Goal: Task Accomplishment & Management: Manage account settings

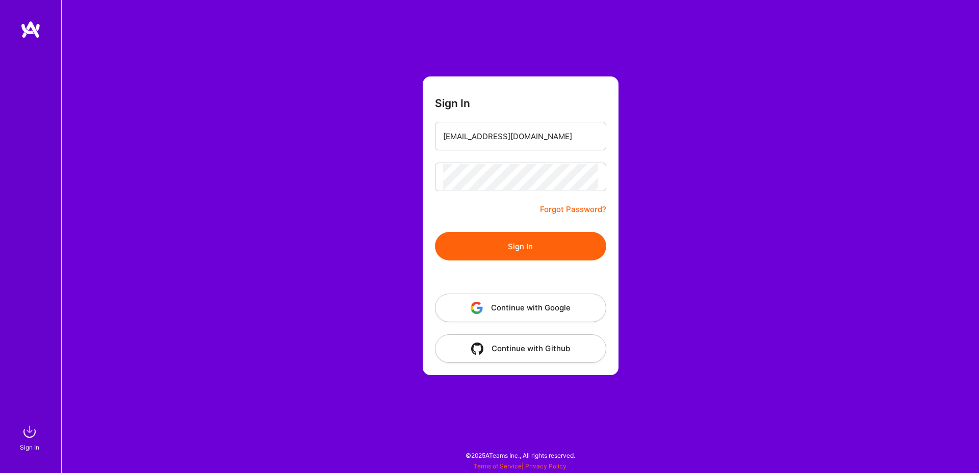
click at [518, 246] on button "Sign In" at bounding box center [520, 246] width 171 height 29
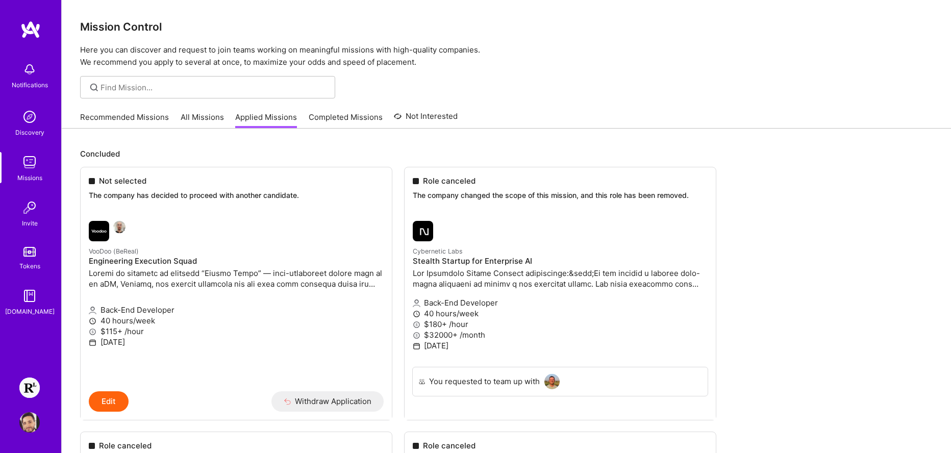
click at [34, 388] on img at bounding box center [29, 387] width 20 height 20
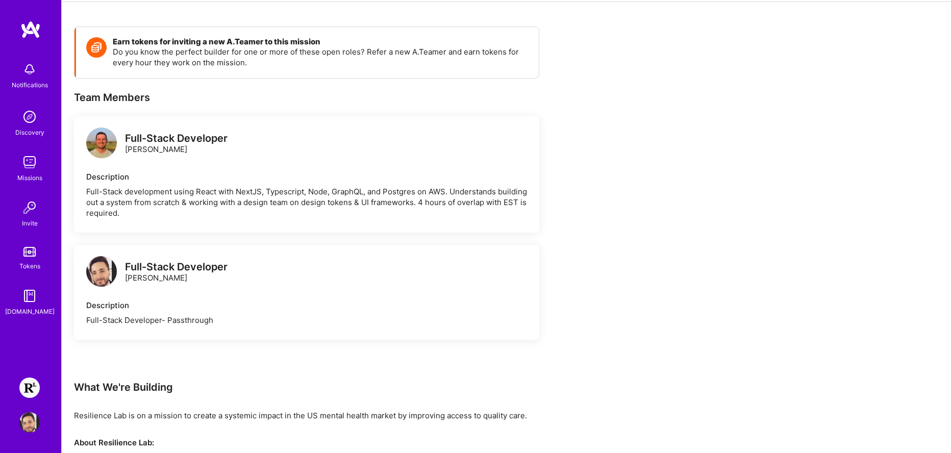
scroll to position [181, 0]
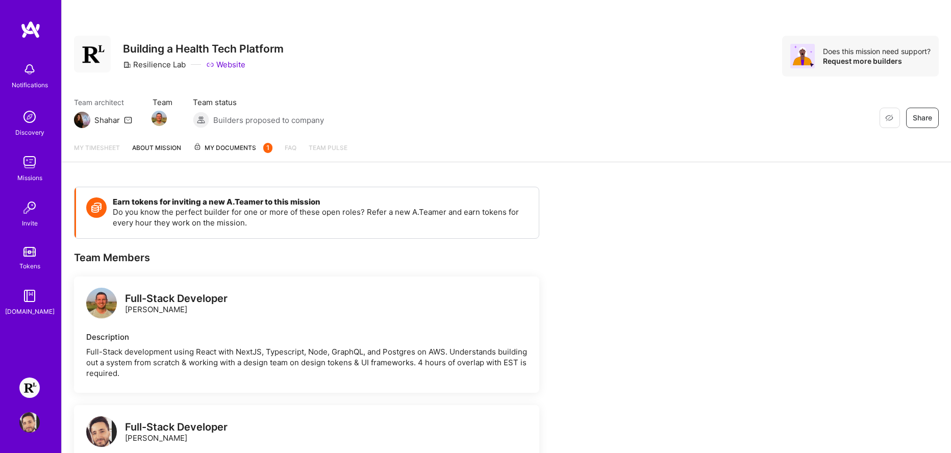
click at [238, 149] on span "My Documents 1" at bounding box center [232, 147] width 79 height 11
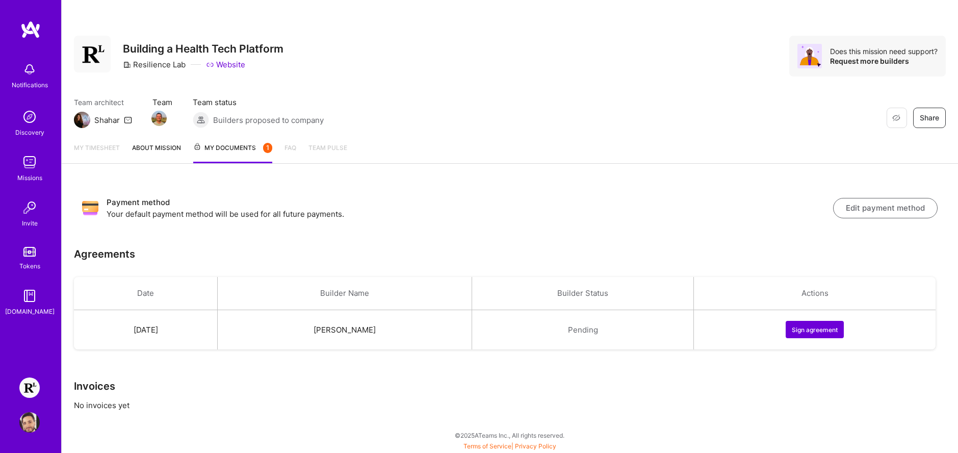
click at [808, 324] on button "Sign agreement" at bounding box center [815, 329] width 58 height 17
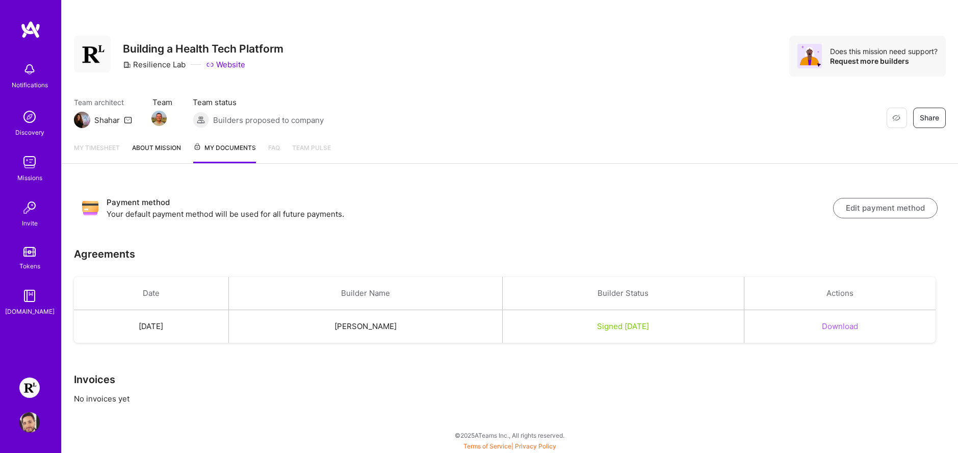
click at [104, 147] on link "My timesheet" at bounding box center [97, 152] width 46 height 21
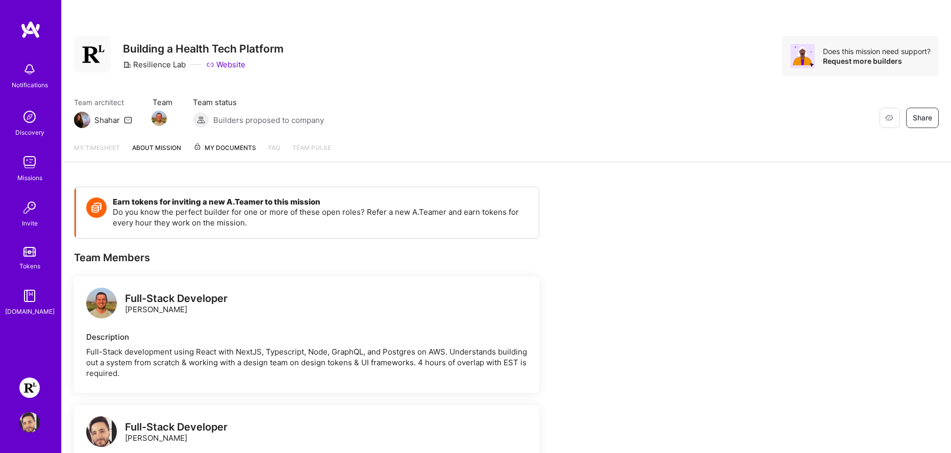
click at [104, 147] on link "My timesheet" at bounding box center [97, 151] width 46 height 19
click at [235, 122] on span "Builders proposed to company" at bounding box center [268, 120] width 111 height 11
click at [209, 101] on span "Team status" at bounding box center [258, 102] width 131 height 11
drag, startPoint x: 437, startPoint y: 118, endPoint x: 297, endPoint y: 108, distance: 140.6
click at [297, 108] on div "Team architect Shahar Team Team status Builders proposed to company Restore Not…" at bounding box center [506, 112] width 864 height 31
